Goal: Find specific page/section: Find specific page/section

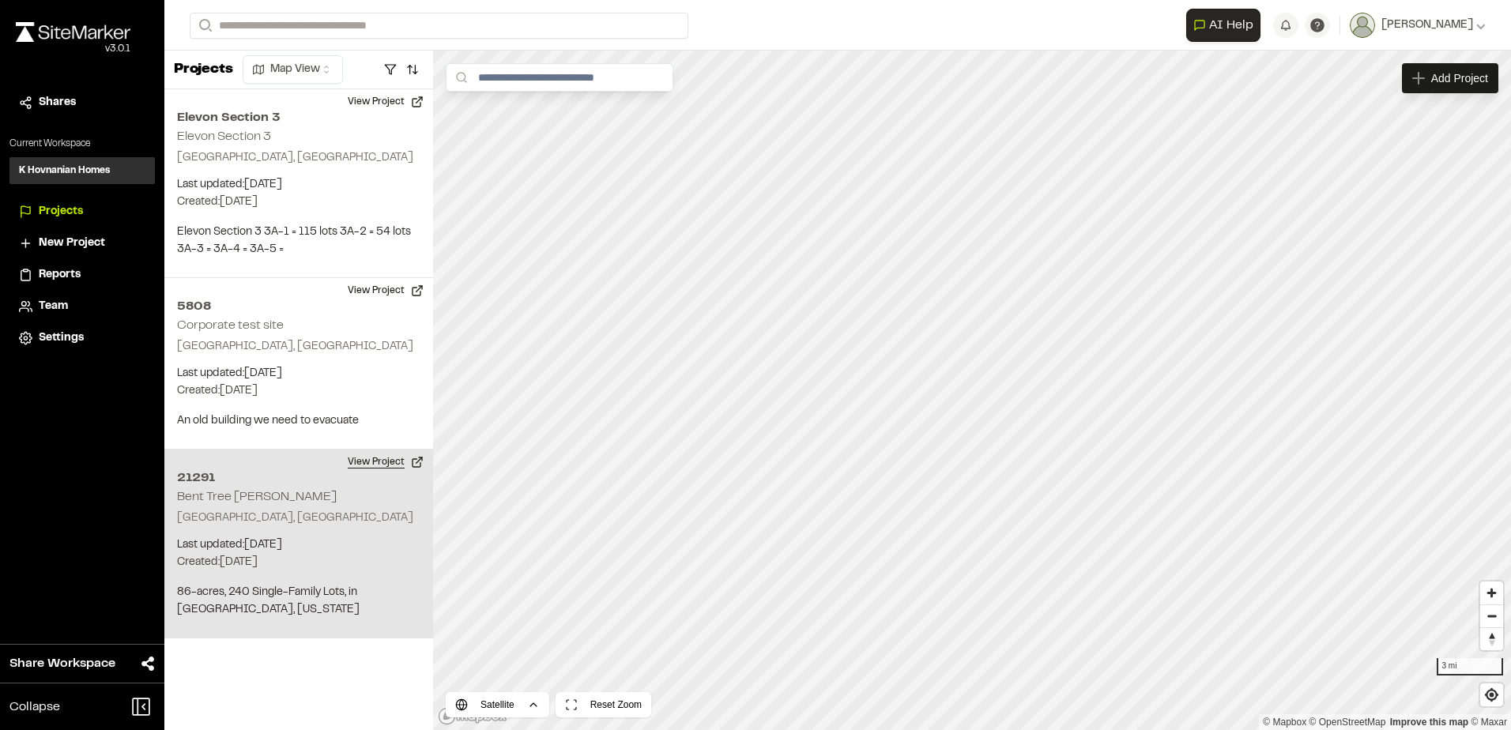
click at [367, 461] on button "View Project" at bounding box center [385, 462] width 95 height 25
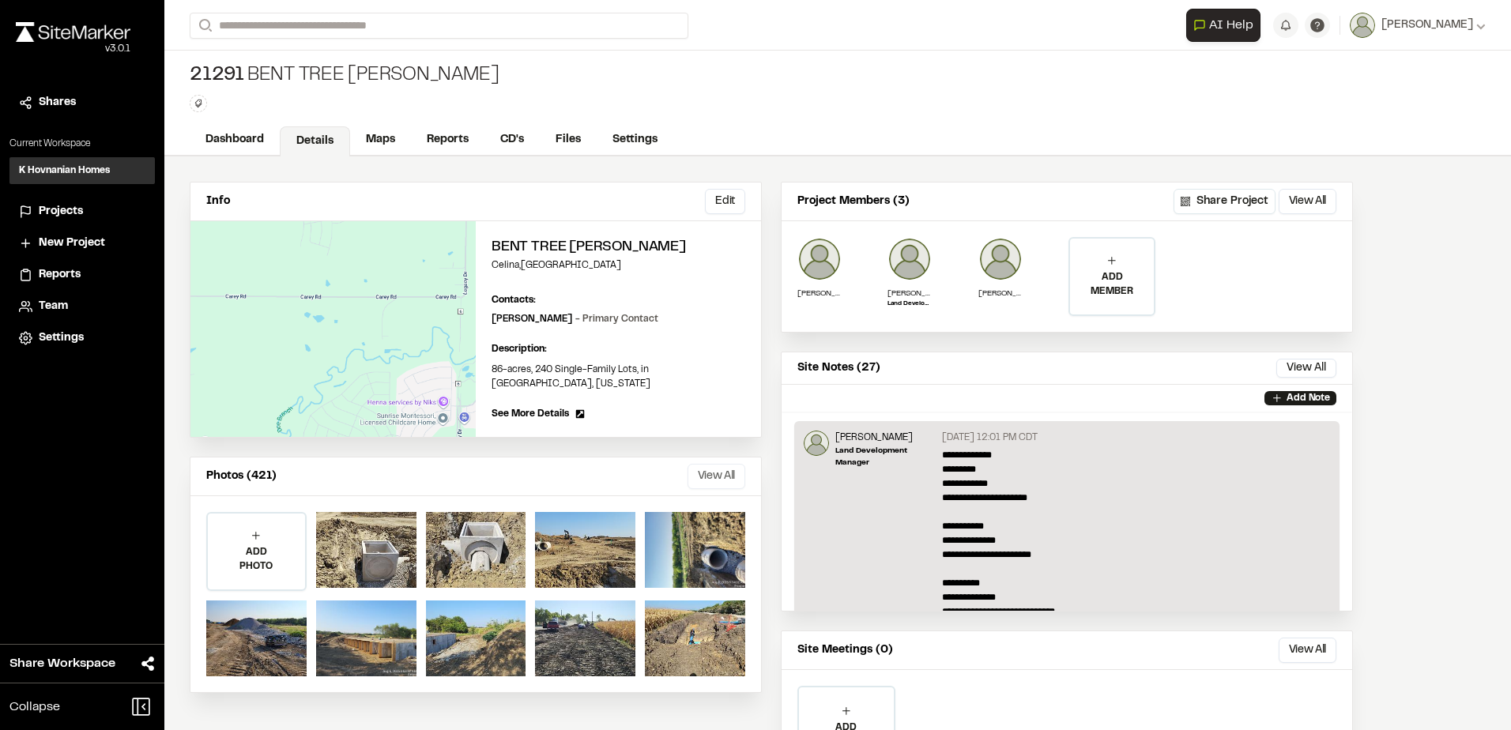
click at [718, 467] on button "View All" at bounding box center [717, 476] width 58 height 25
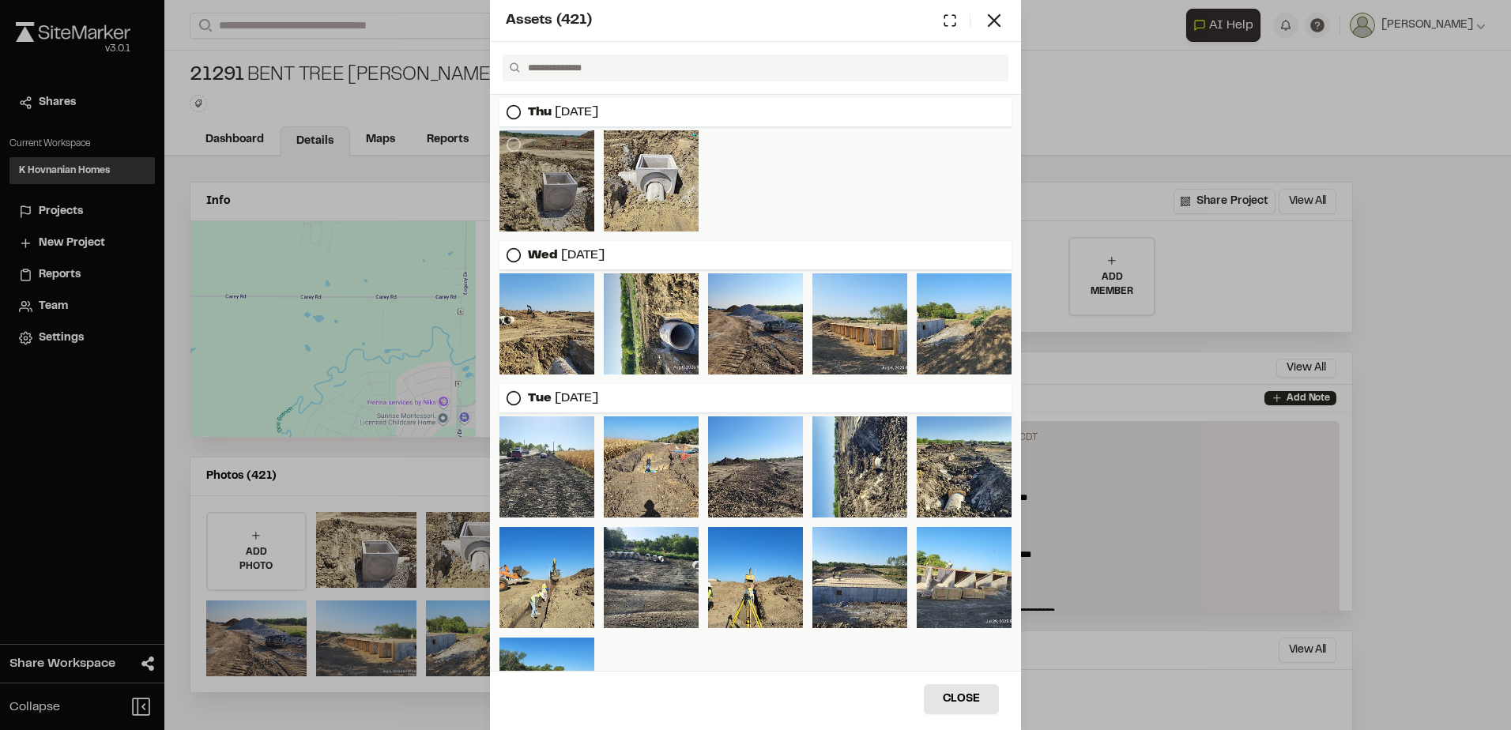
click at [553, 209] on div at bounding box center [546, 180] width 95 height 101
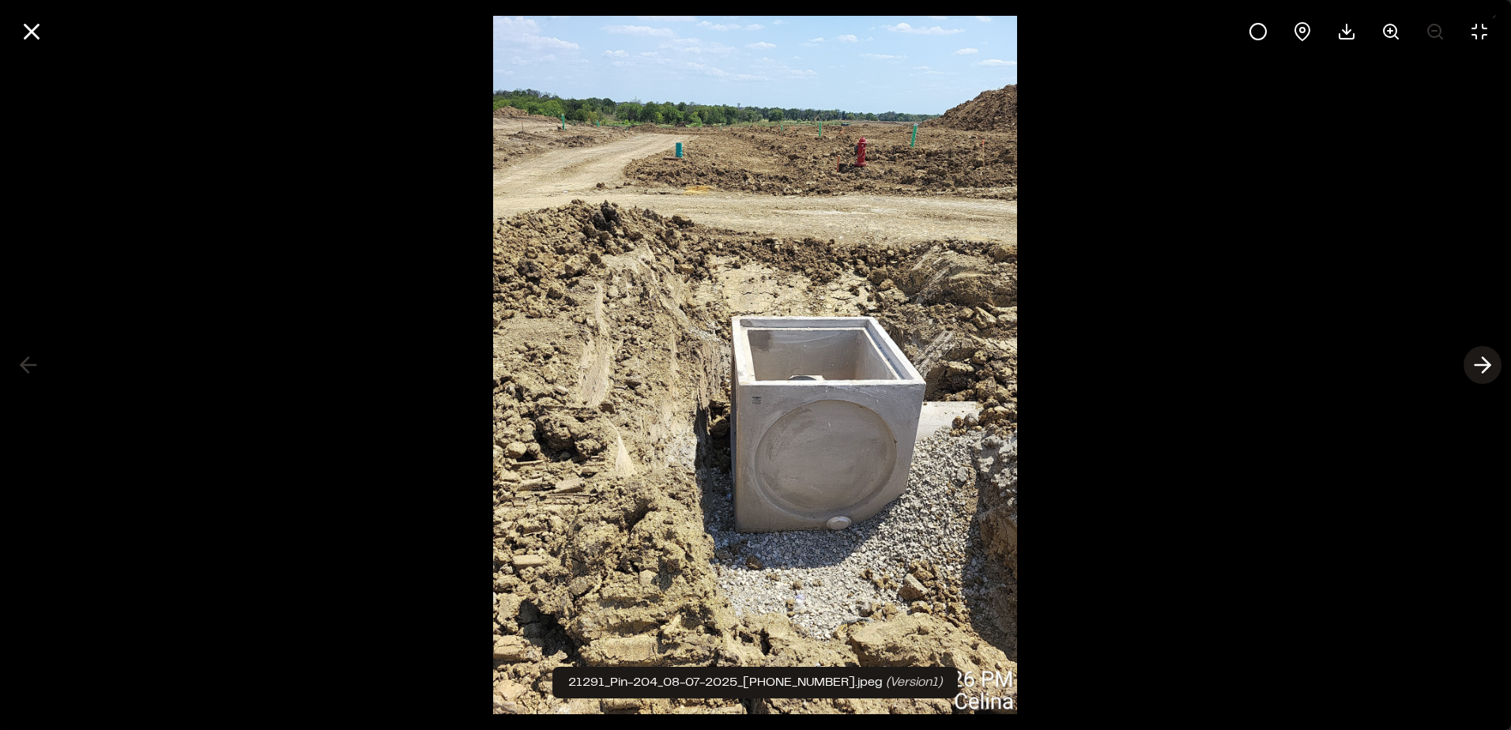
click at [1474, 360] on icon at bounding box center [1482, 365] width 25 height 27
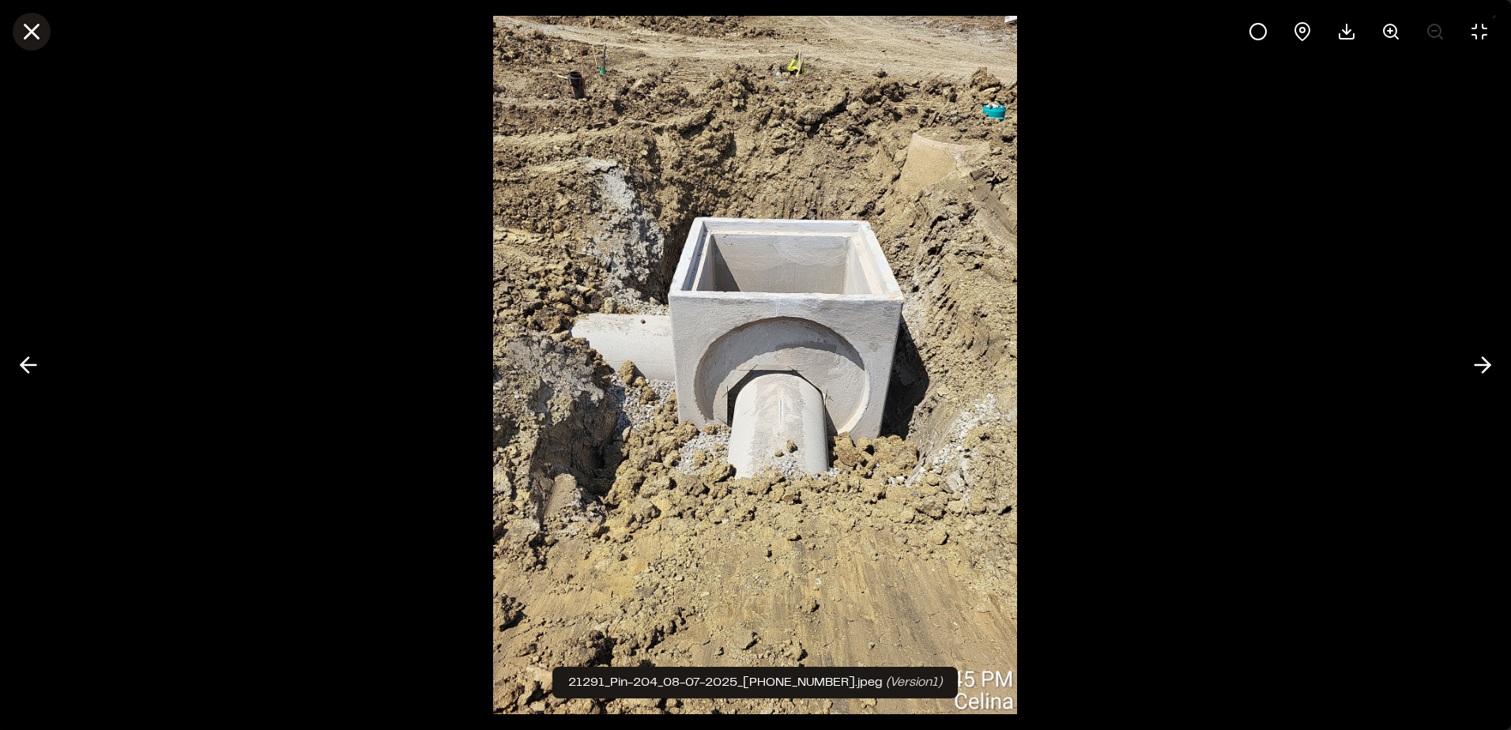
click at [31, 41] on icon at bounding box center [31, 31] width 27 height 27
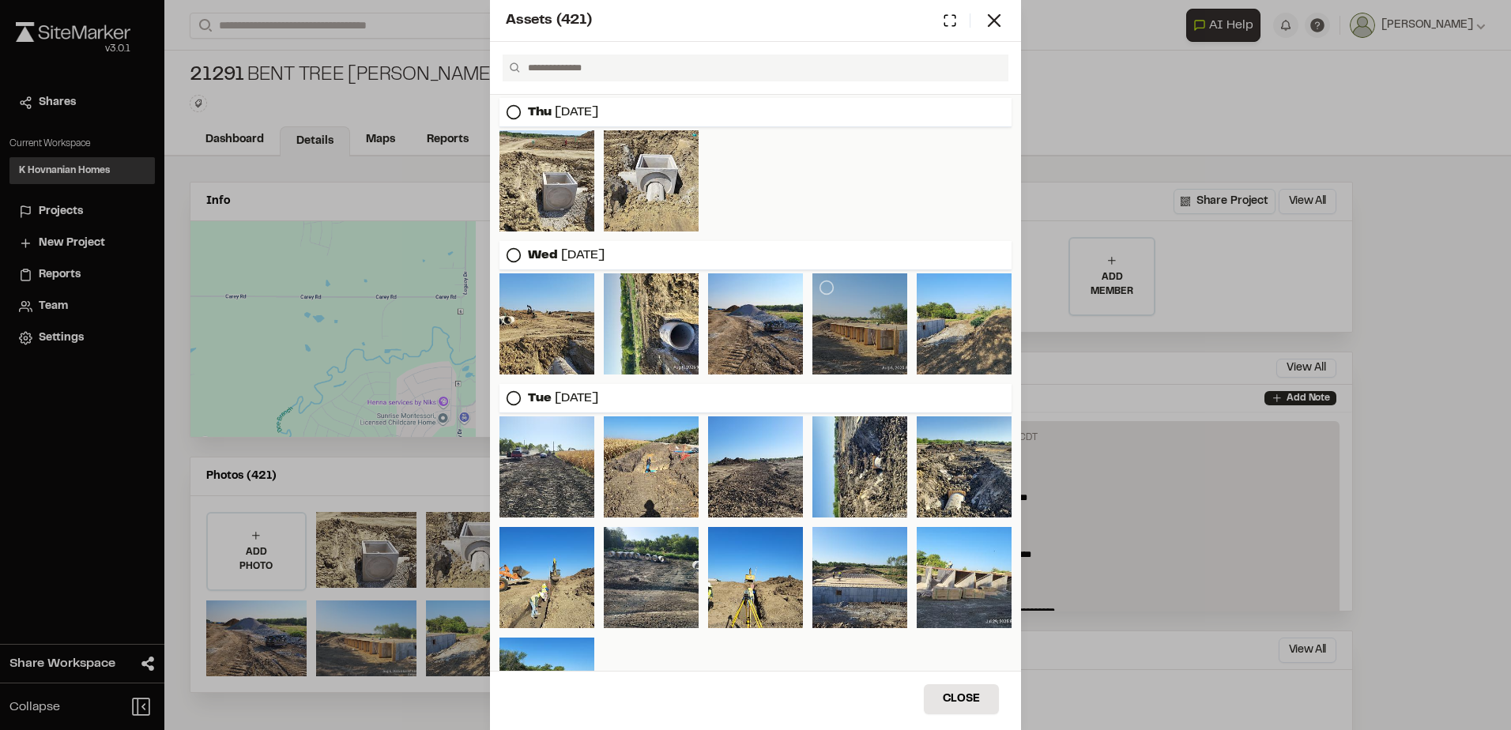
click at [847, 322] on div at bounding box center [859, 323] width 95 height 101
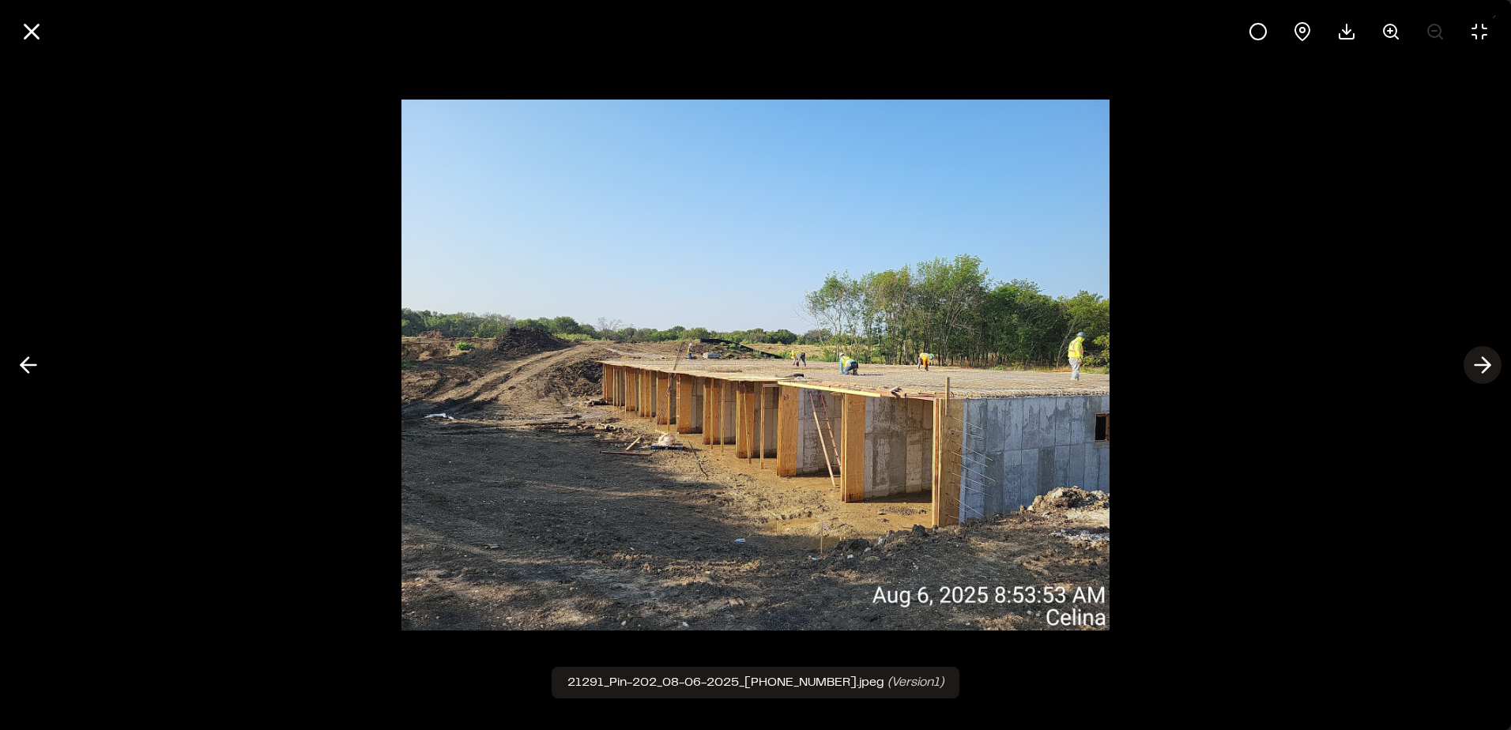
click at [1479, 367] on icon at bounding box center [1482, 365] width 25 height 27
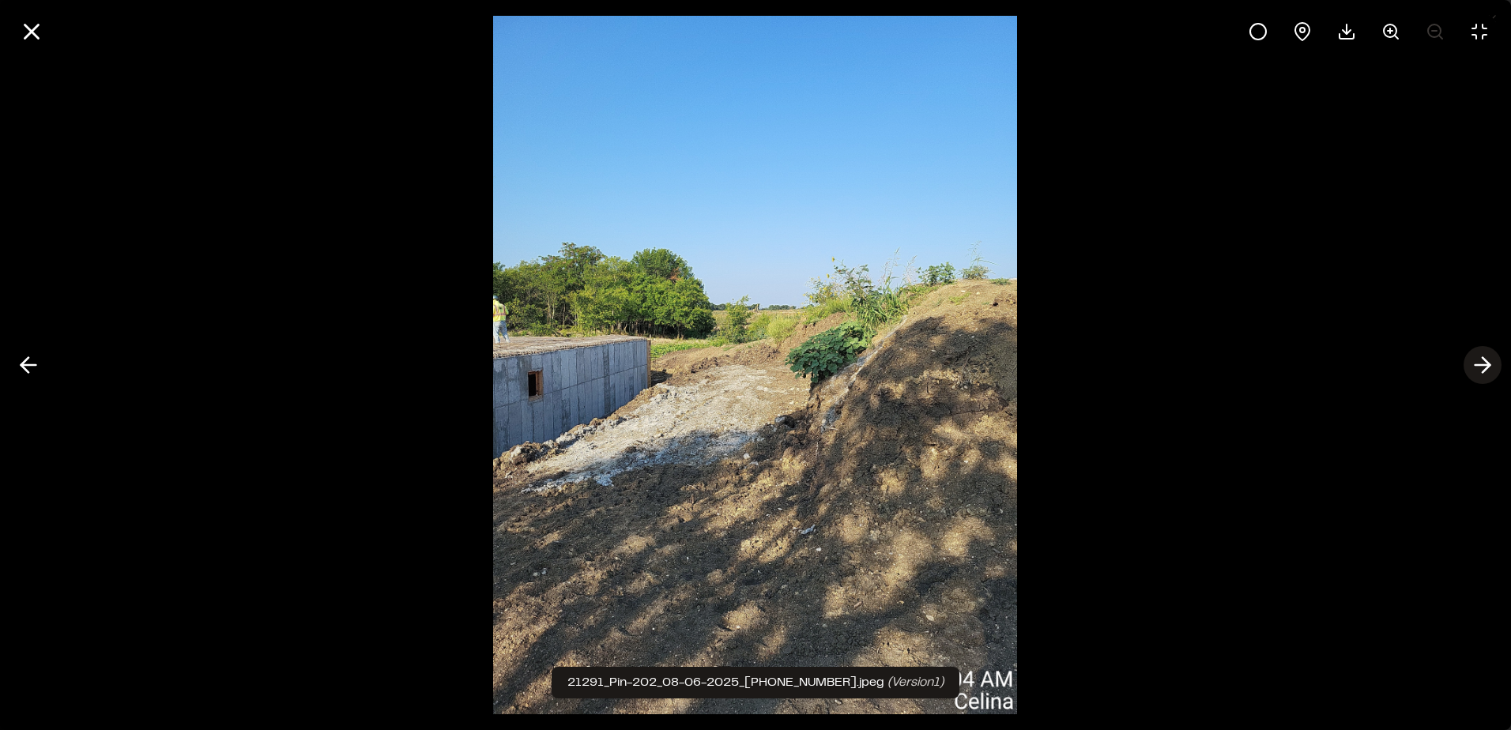
click at [1479, 367] on icon at bounding box center [1482, 365] width 25 height 27
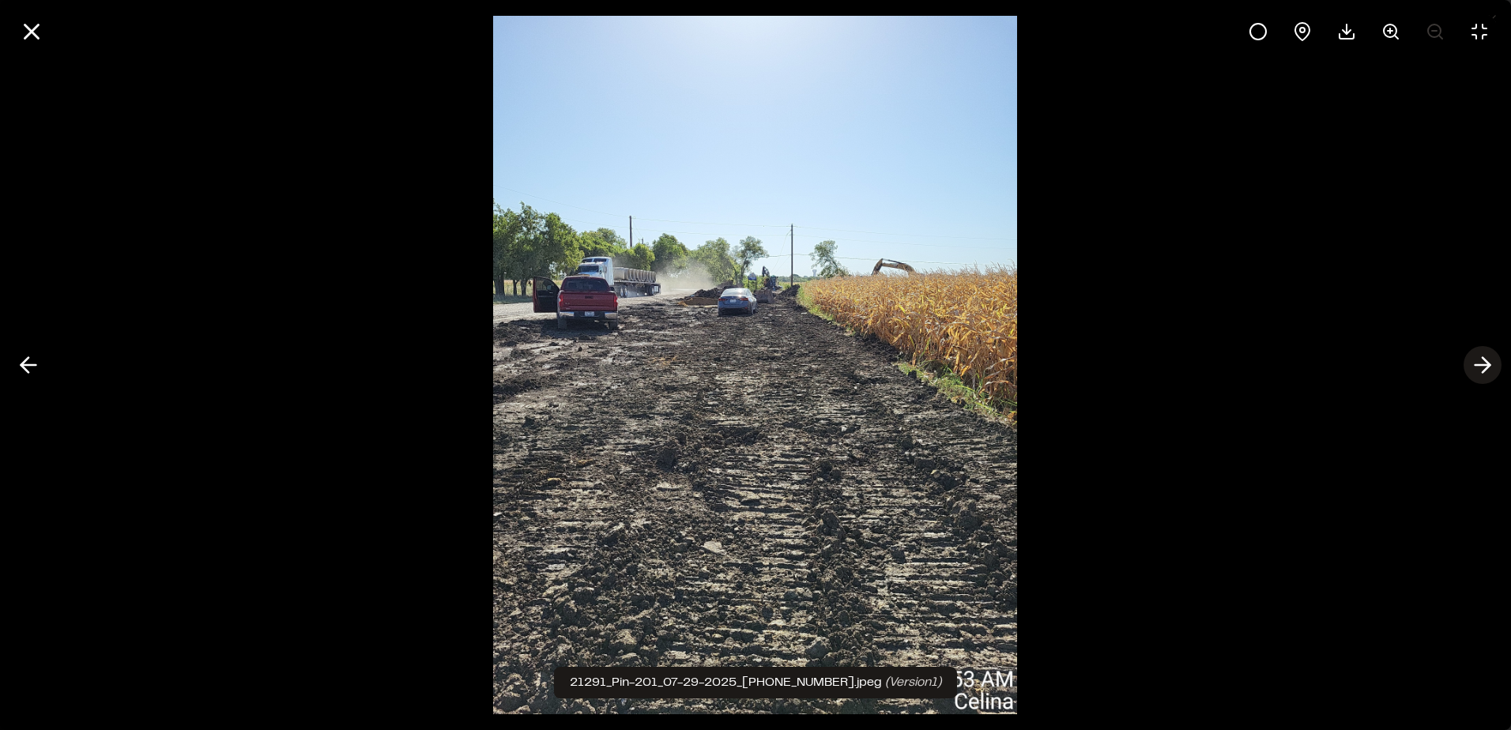
click at [1479, 367] on icon at bounding box center [1482, 365] width 25 height 27
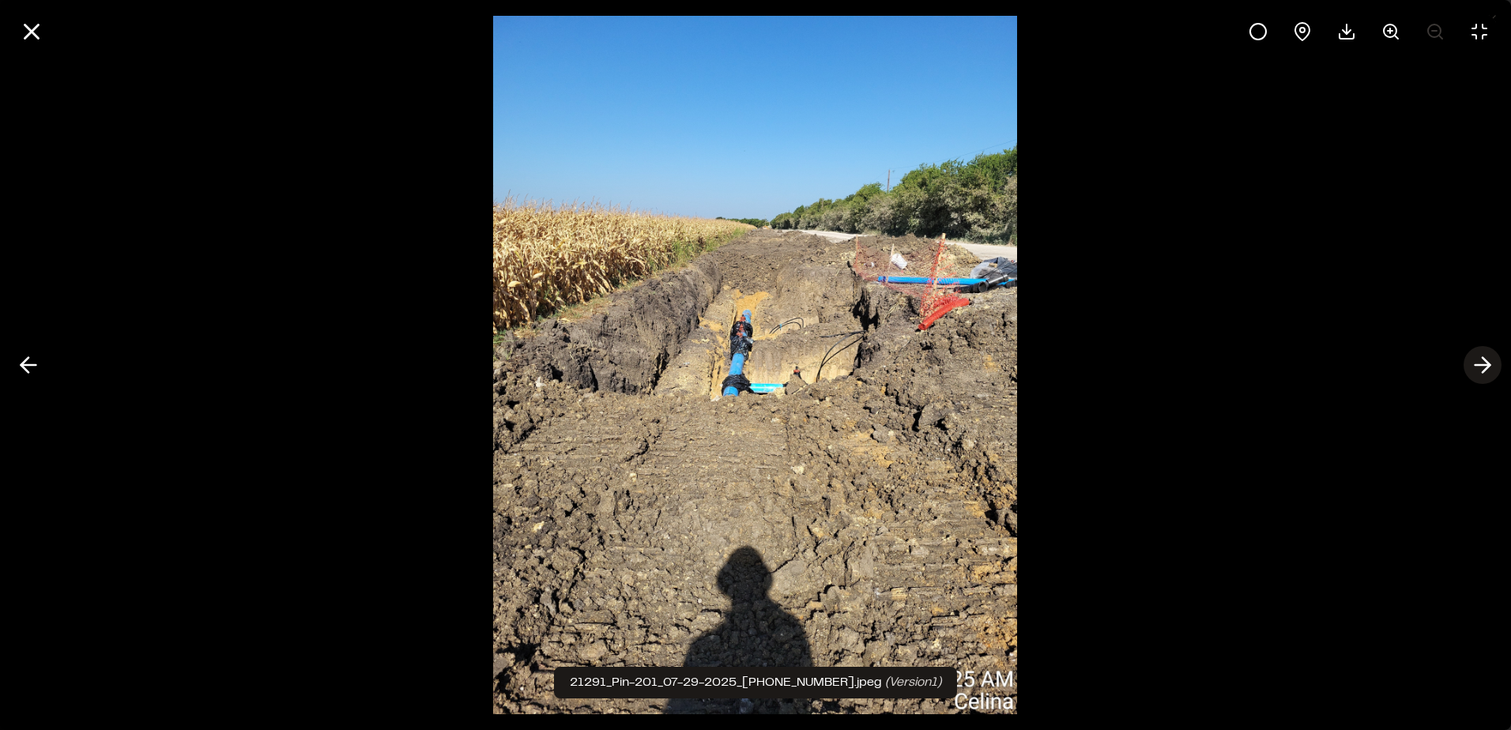
click at [1479, 367] on icon at bounding box center [1482, 365] width 25 height 27
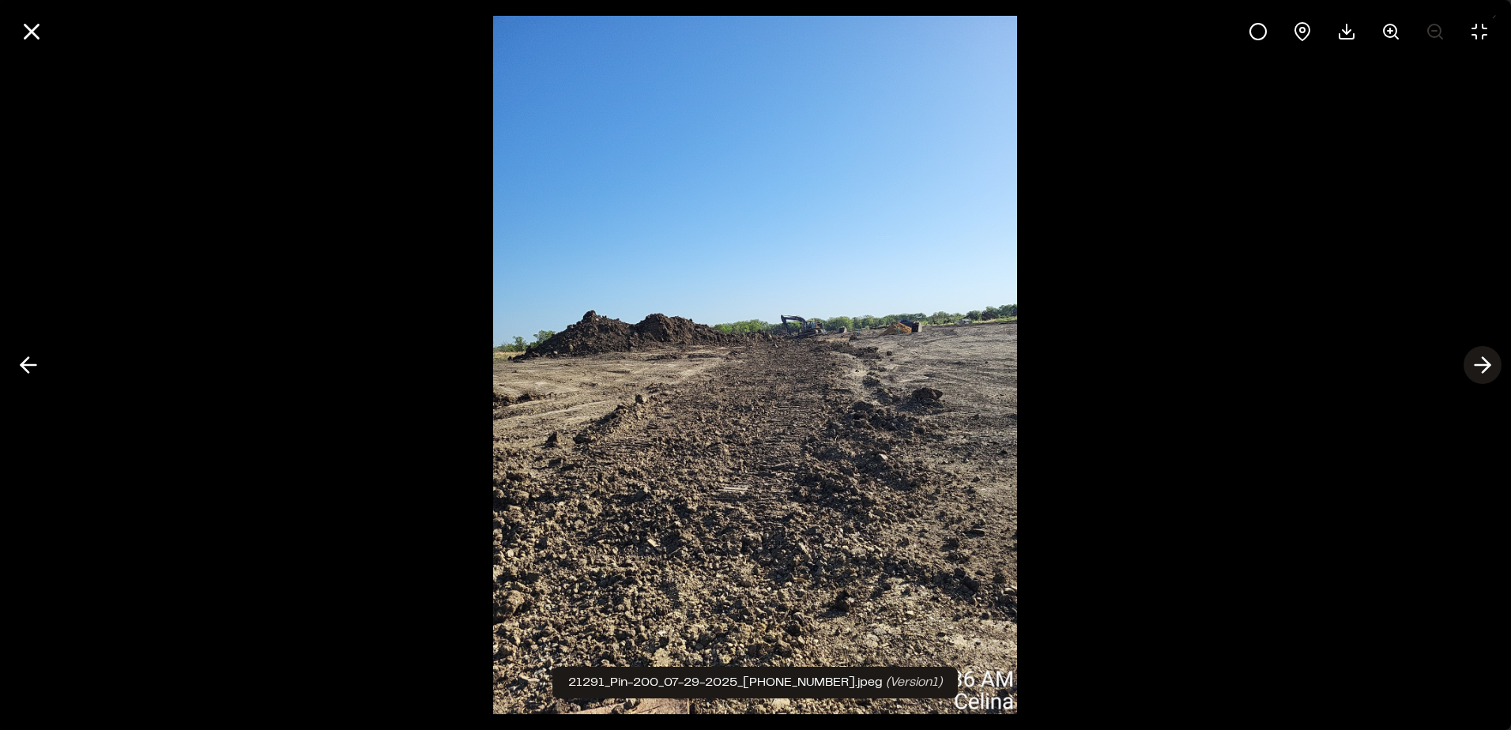
click at [1479, 367] on icon at bounding box center [1482, 365] width 25 height 27
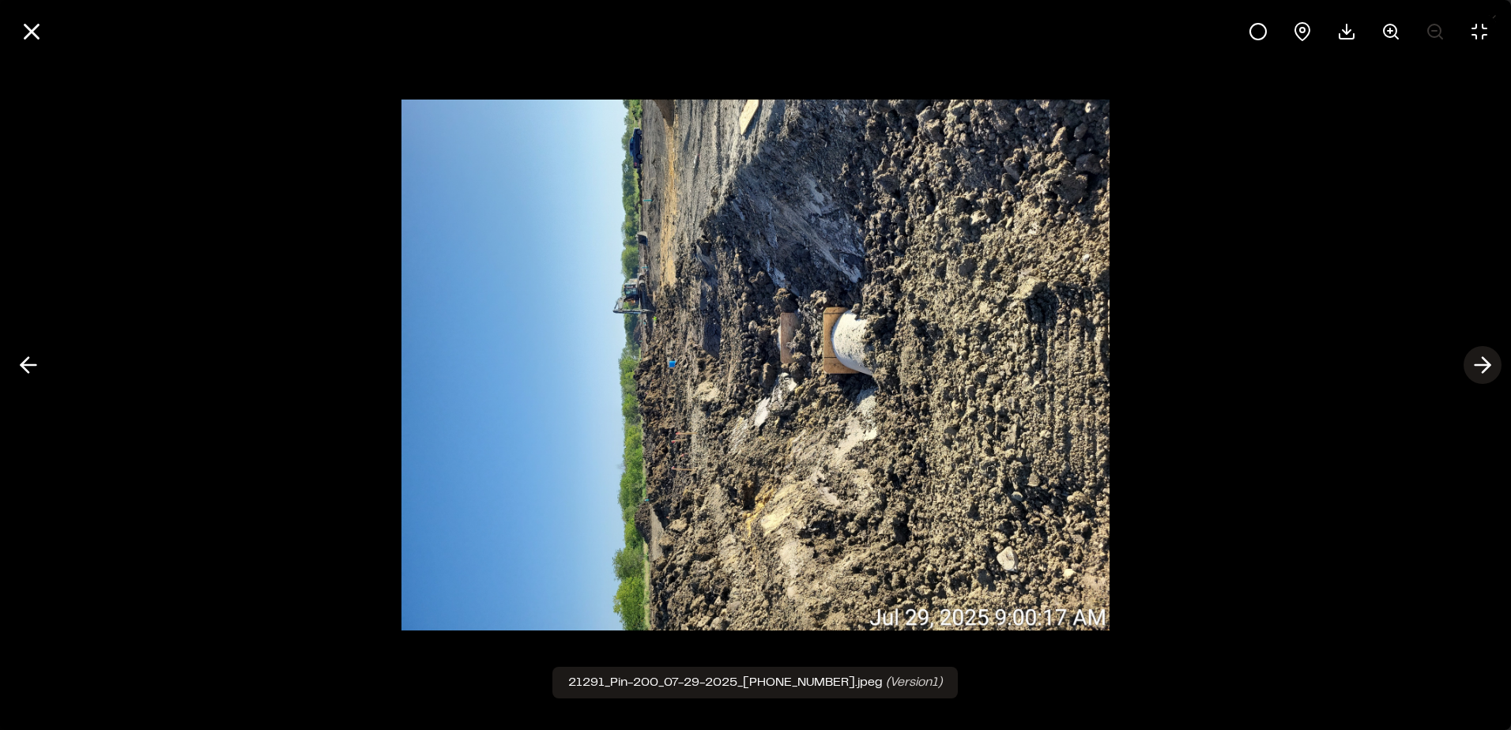
click at [1479, 367] on icon at bounding box center [1482, 365] width 25 height 27
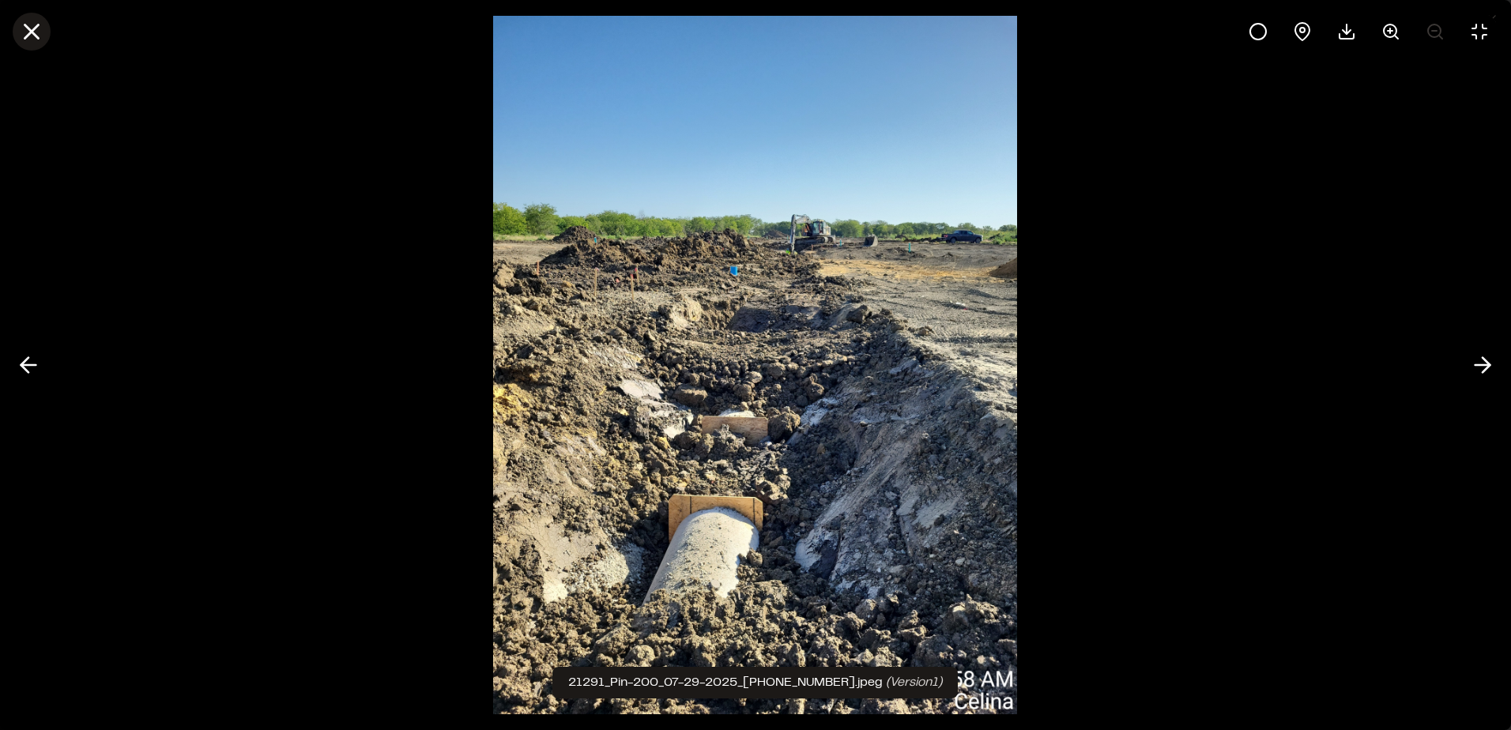
click at [37, 32] on icon at bounding box center [31, 31] width 27 height 27
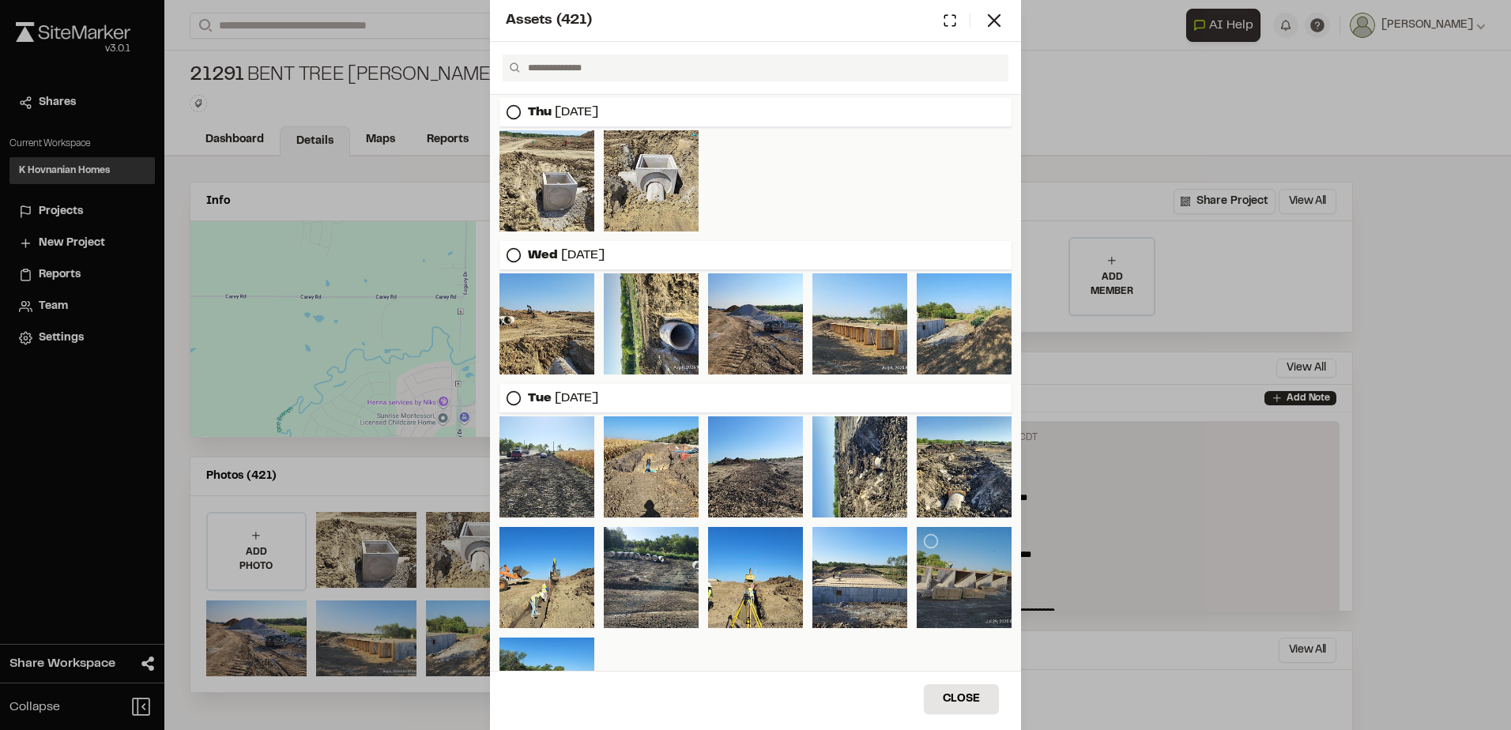
click at [953, 577] on div at bounding box center [964, 577] width 95 height 101
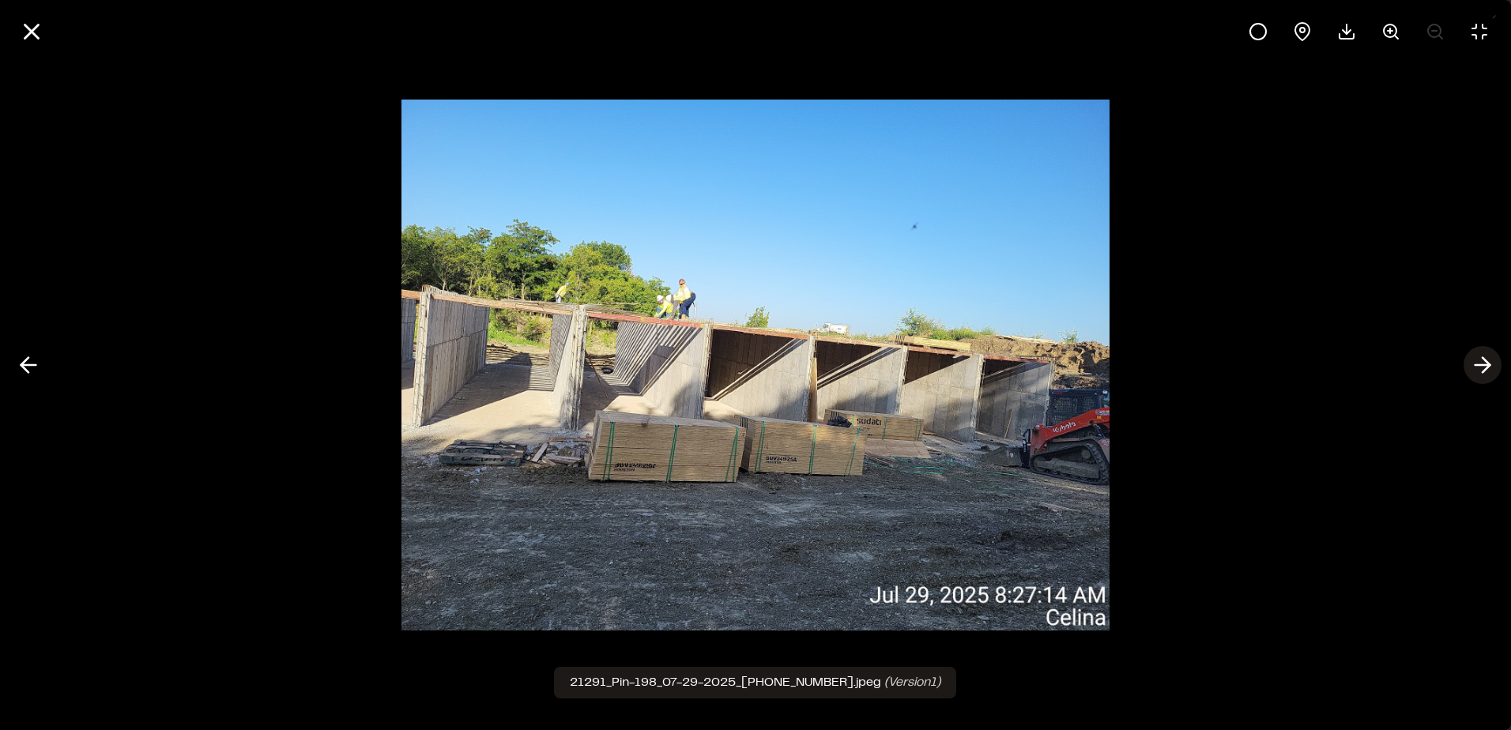
click at [1483, 365] on line at bounding box center [1482, 365] width 15 height 0
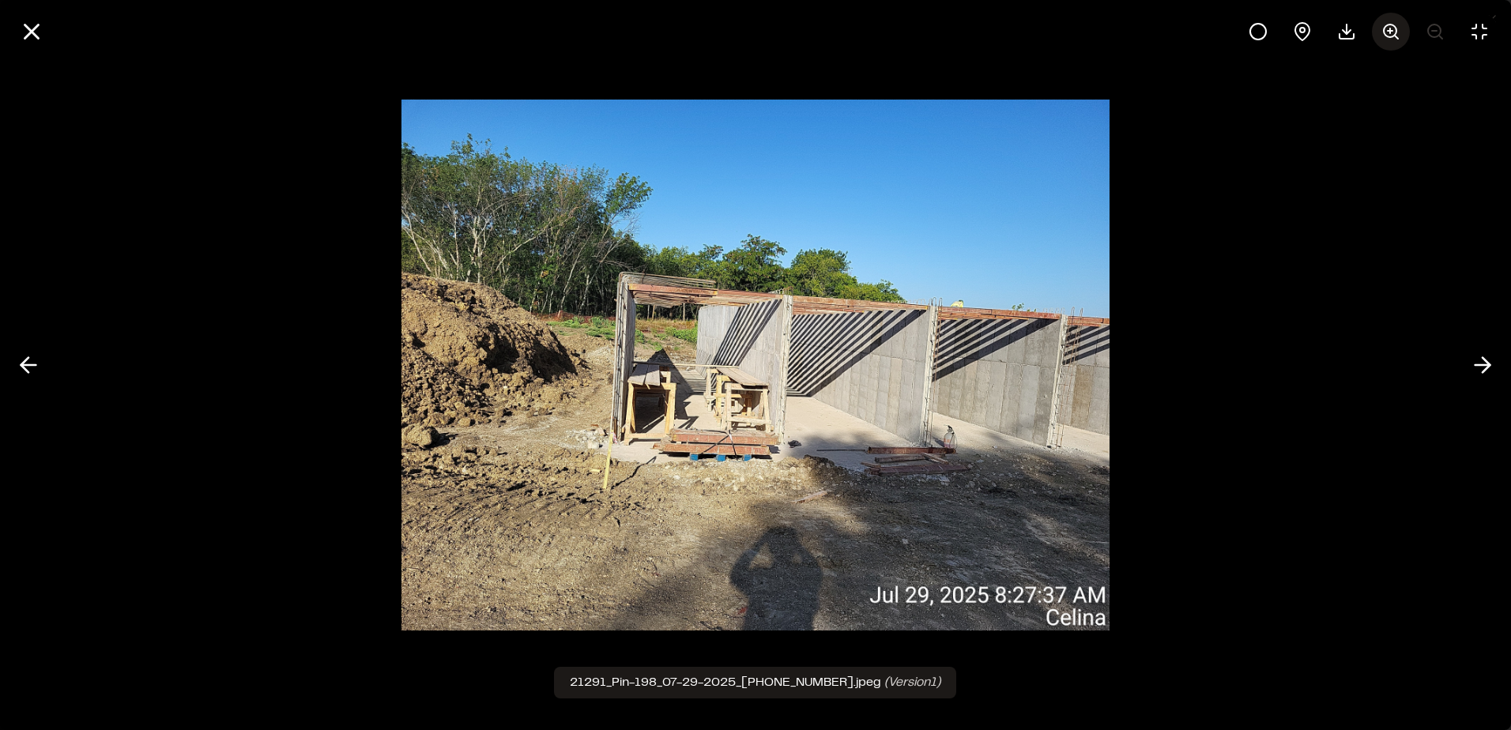
click at [1398, 33] on icon at bounding box center [1390, 31] width 19 height 19
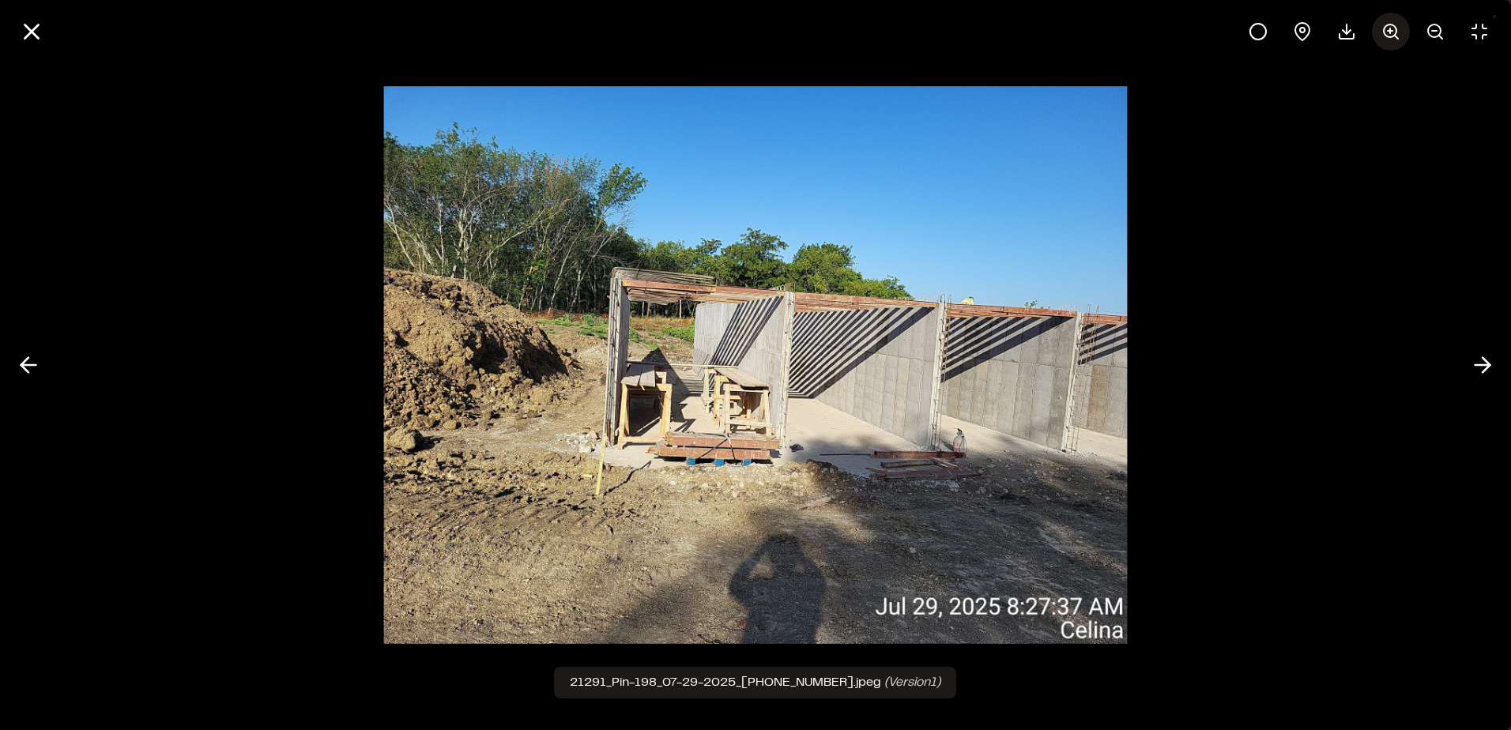
click at [1393, 33] on icon at bounding box center [1390, 31] width 19 height 19
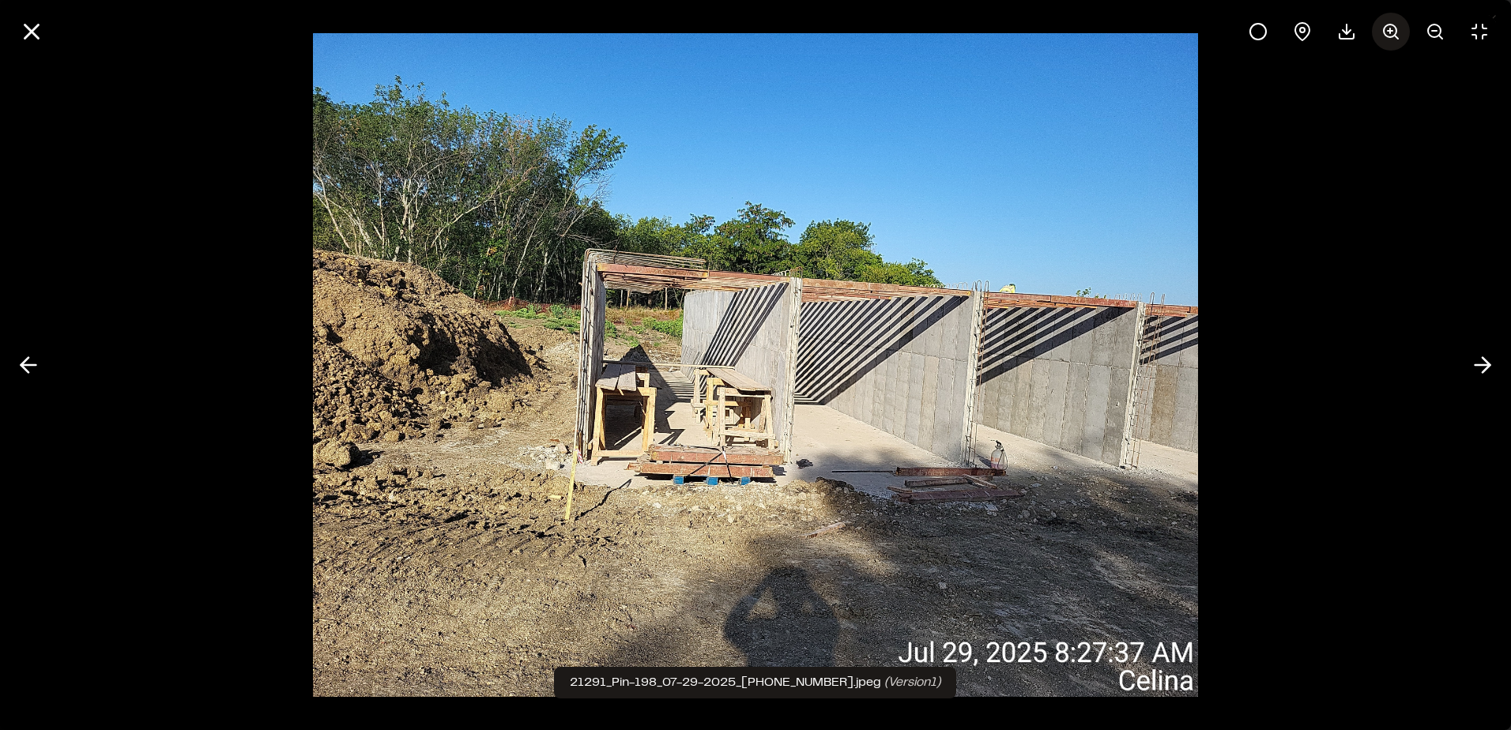
click at [1393, 33] on icon at bounding box center [1390, 31] width 19 height 19
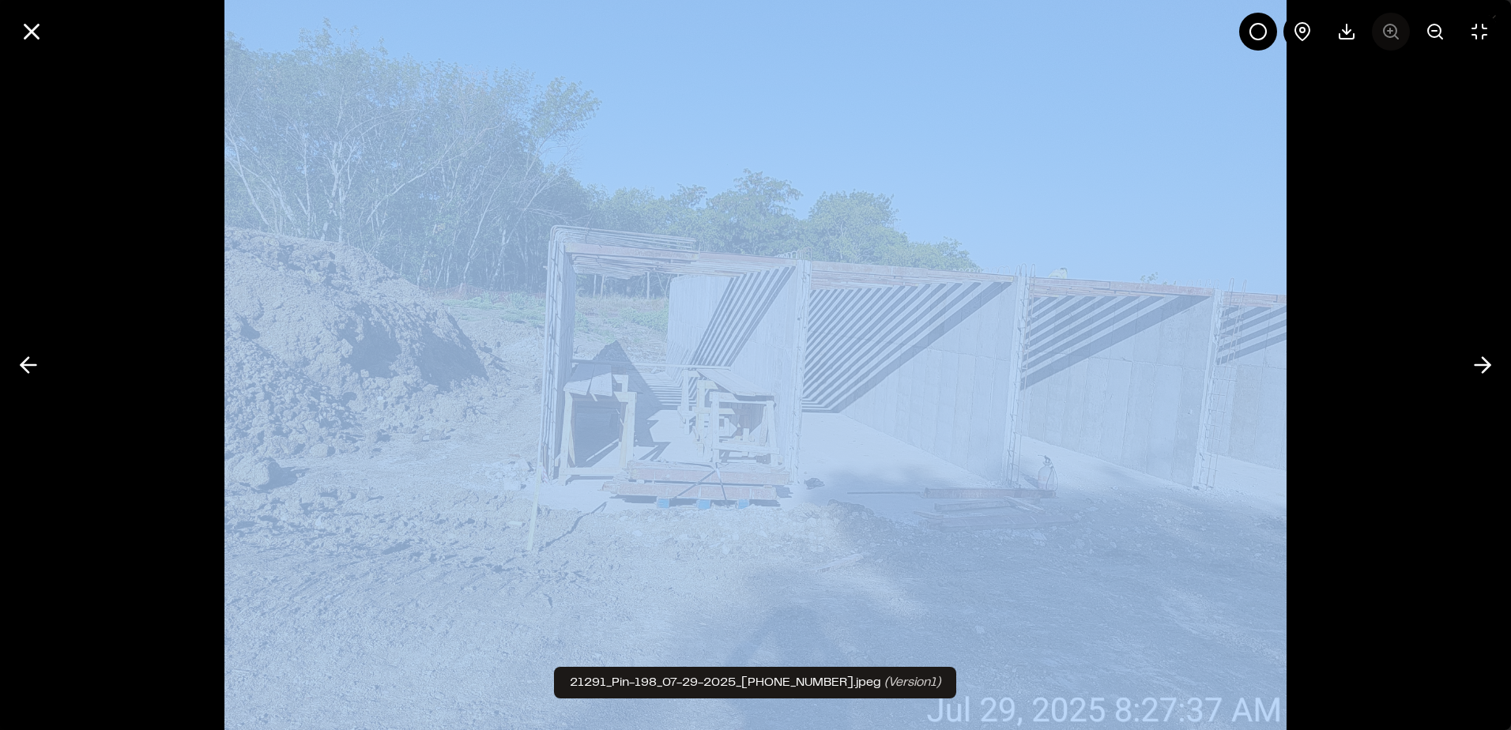
click at [1393, 33] on div at bounding box center [1368, 32] width 259 height 38
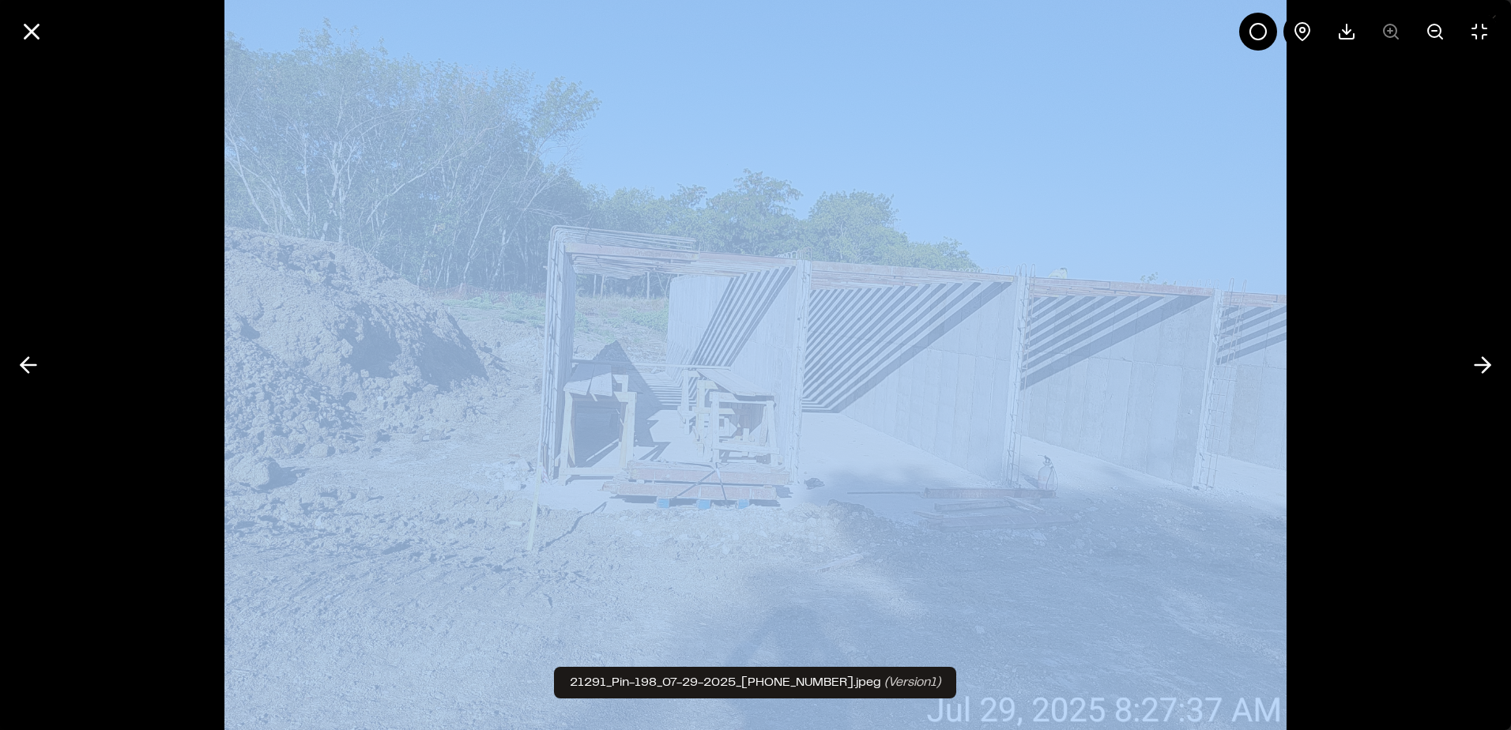
drag, startPoint x: 1393, startPoint y: 33, endPoint x: 1341, endPoint y: 166, distance: 142.6
click at [1341, 171] on div at bounding box center [755, 365] width 1511 height 730
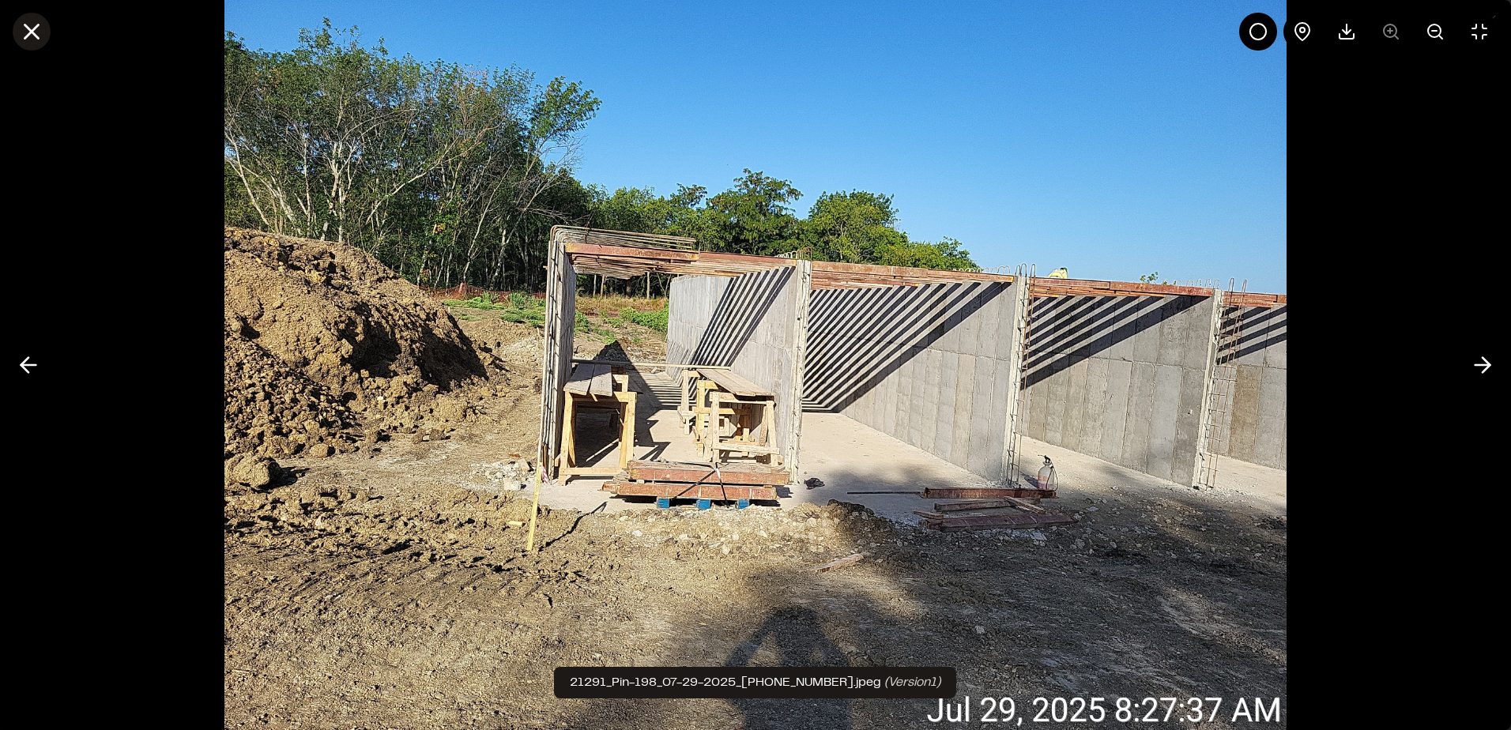
click at [28, 28] on line at bounding box center [31, 31] width 13 height 13
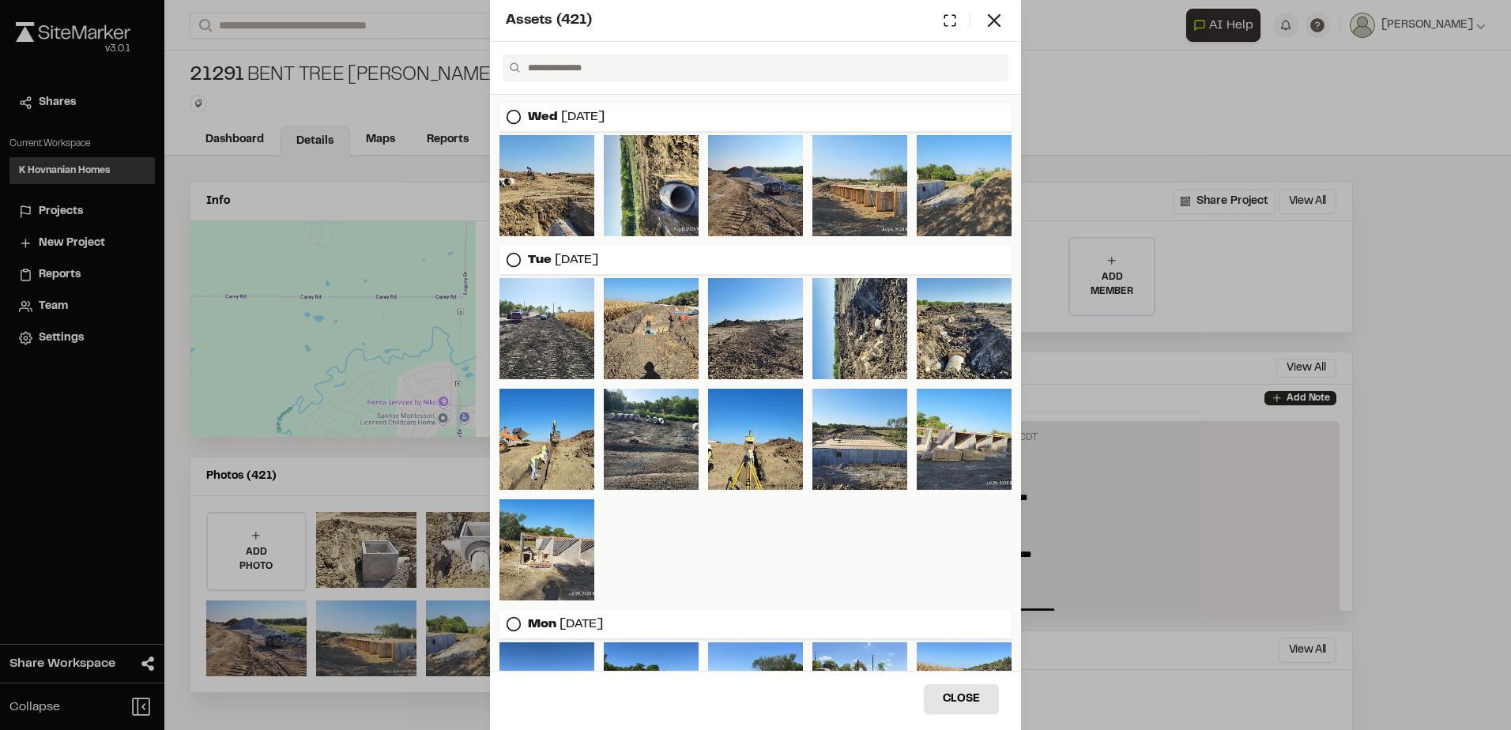
scroll to position [124, 0]
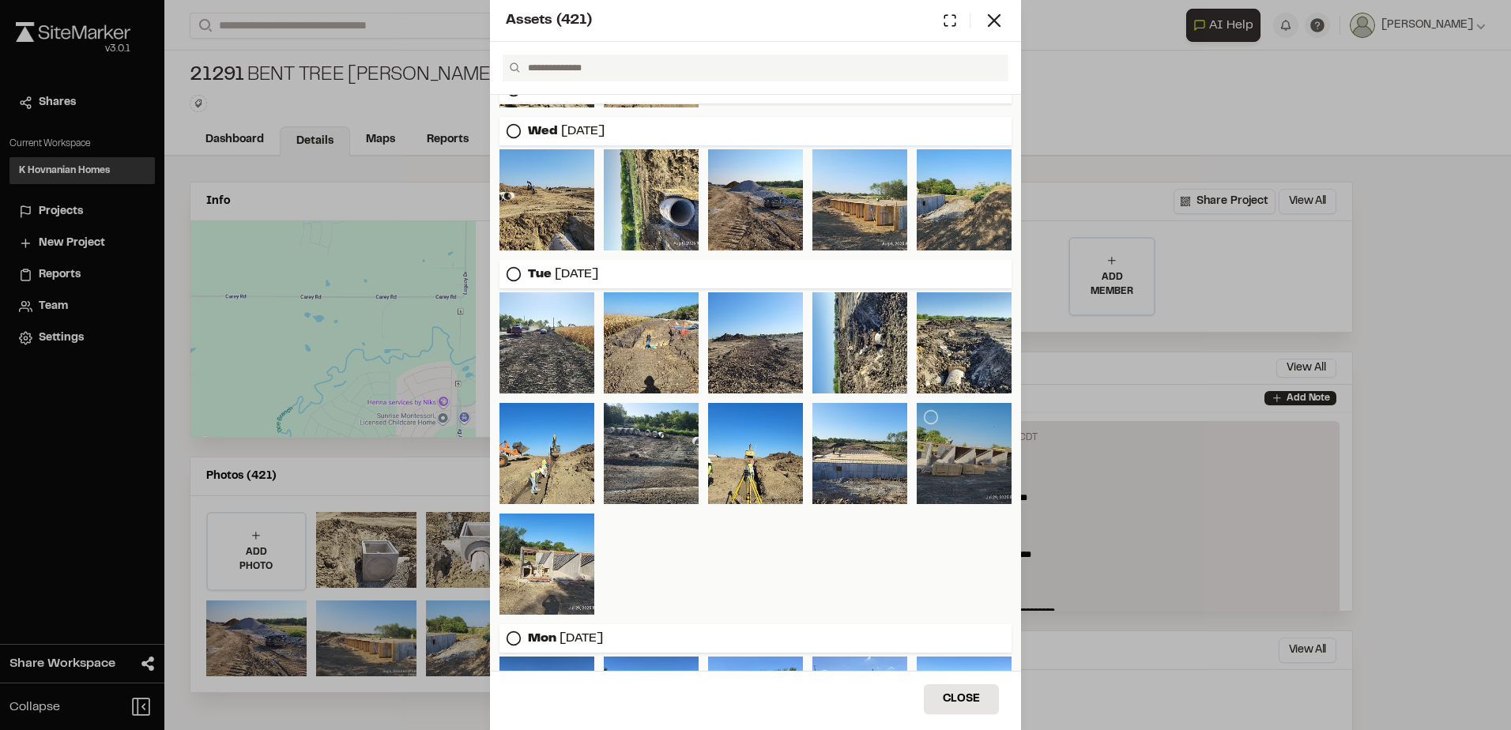
click at [978, 460] on div at bounding box center [964, 453] width 95 height 101
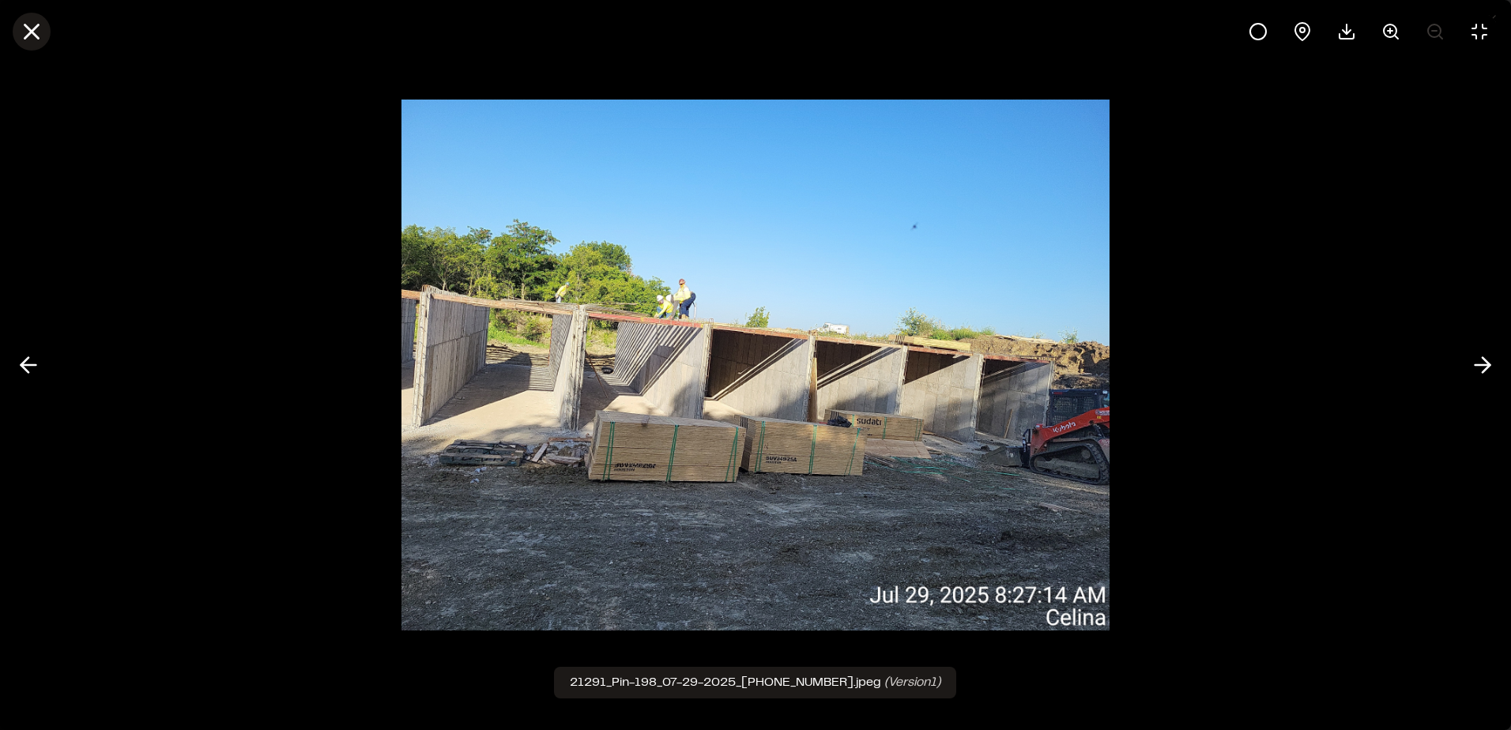
click at [25, 29] on icon at bounding box center [31, 31] width 27 height 27
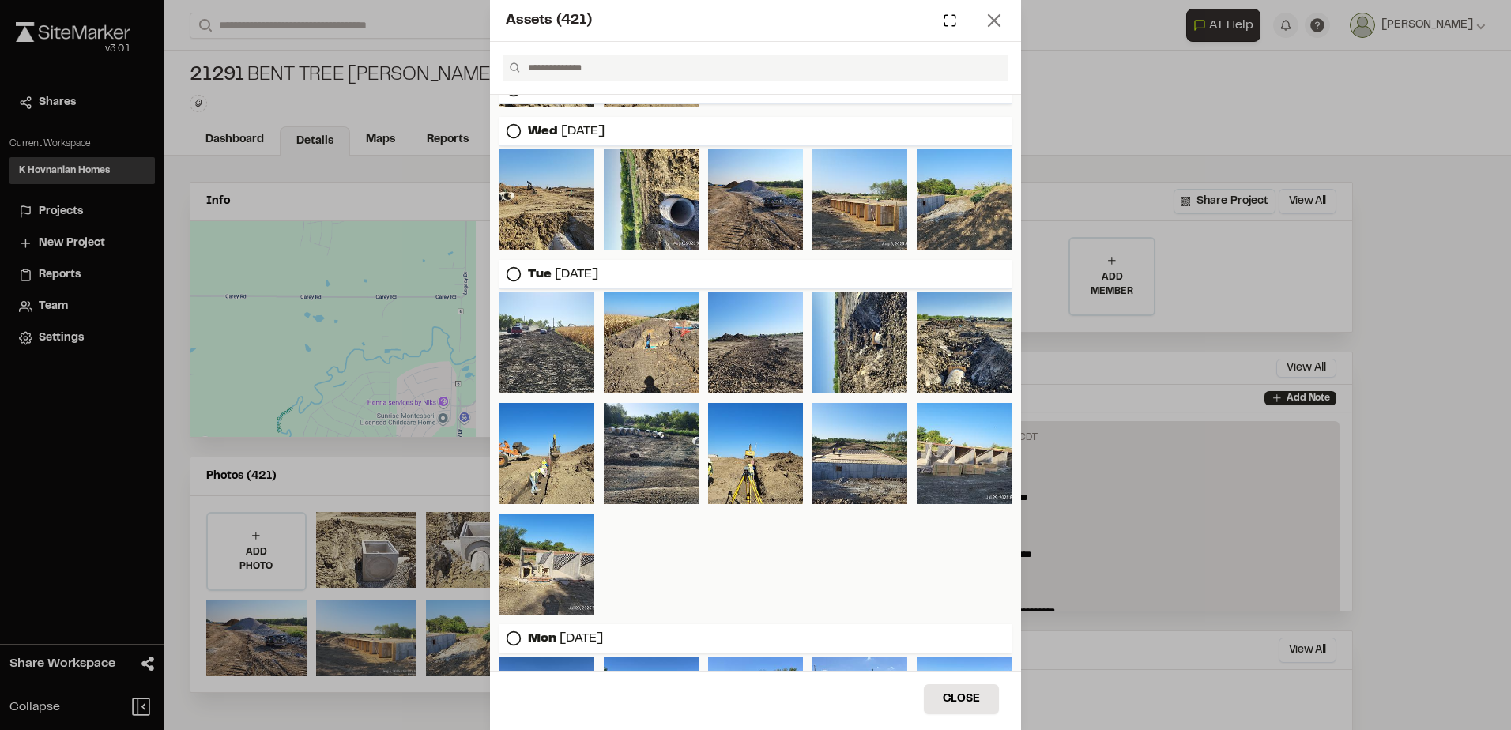
click at [1001, 17] on icon at bounding box center [994, 20] width 22 height 22
